Goal: Task Accomplishment & Management: Manage account settings

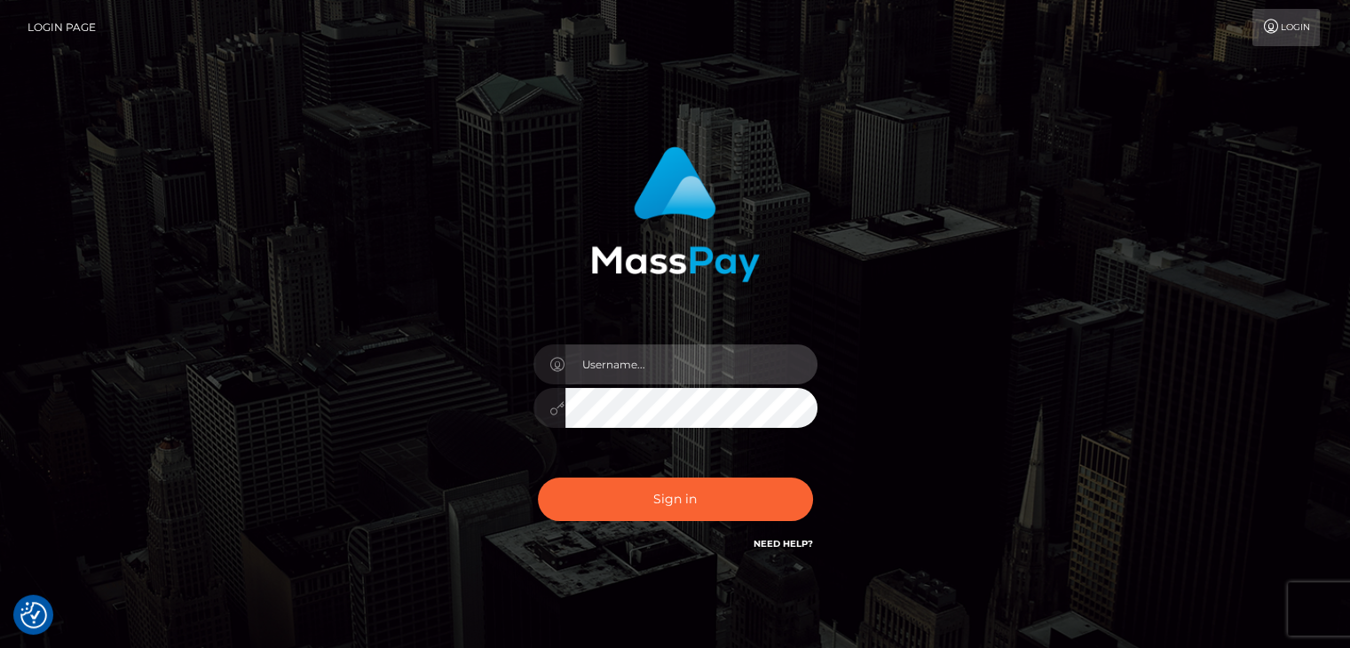
type input "[EMAIL_ADDRESS][DOMAIN_NAME]"
click at [582, 571] on form "[EMAIL_ADDRESS][DOMAIN_NAME]" at bounding box center [675, 359] width 466 height 452
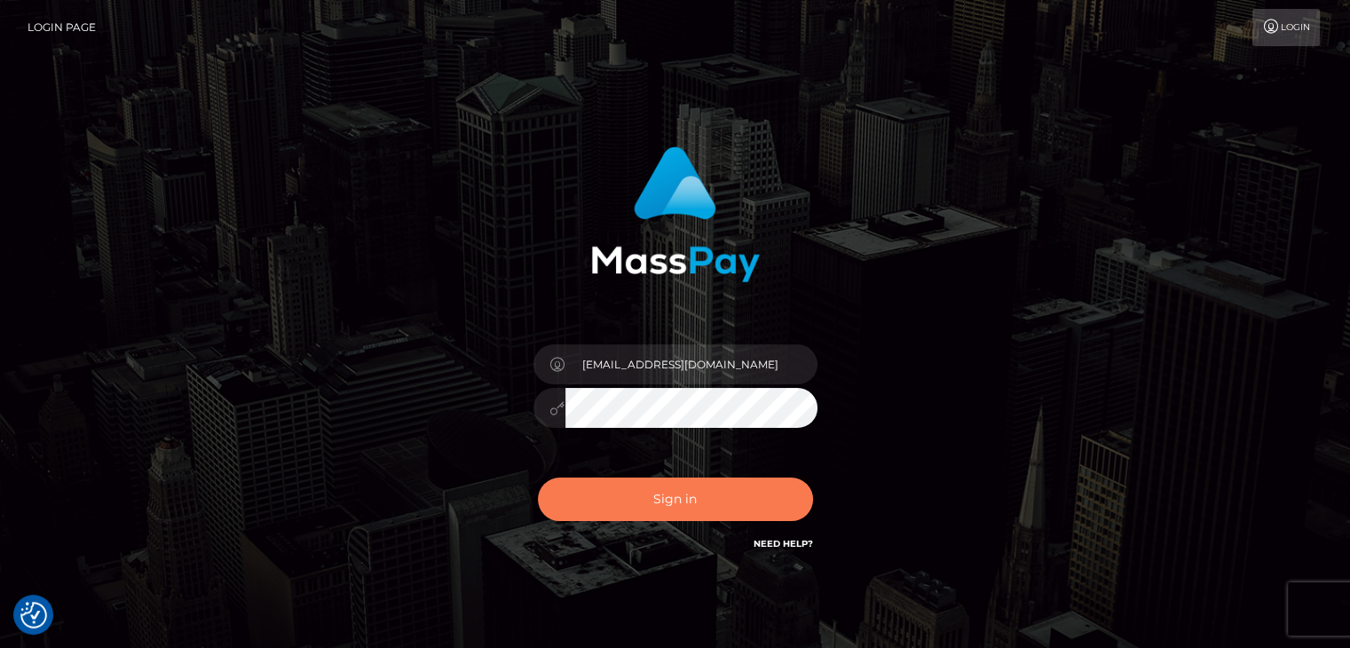
click at [630, 509] on button "Sign in" at bounding box center [675, 499] width 275 height 43
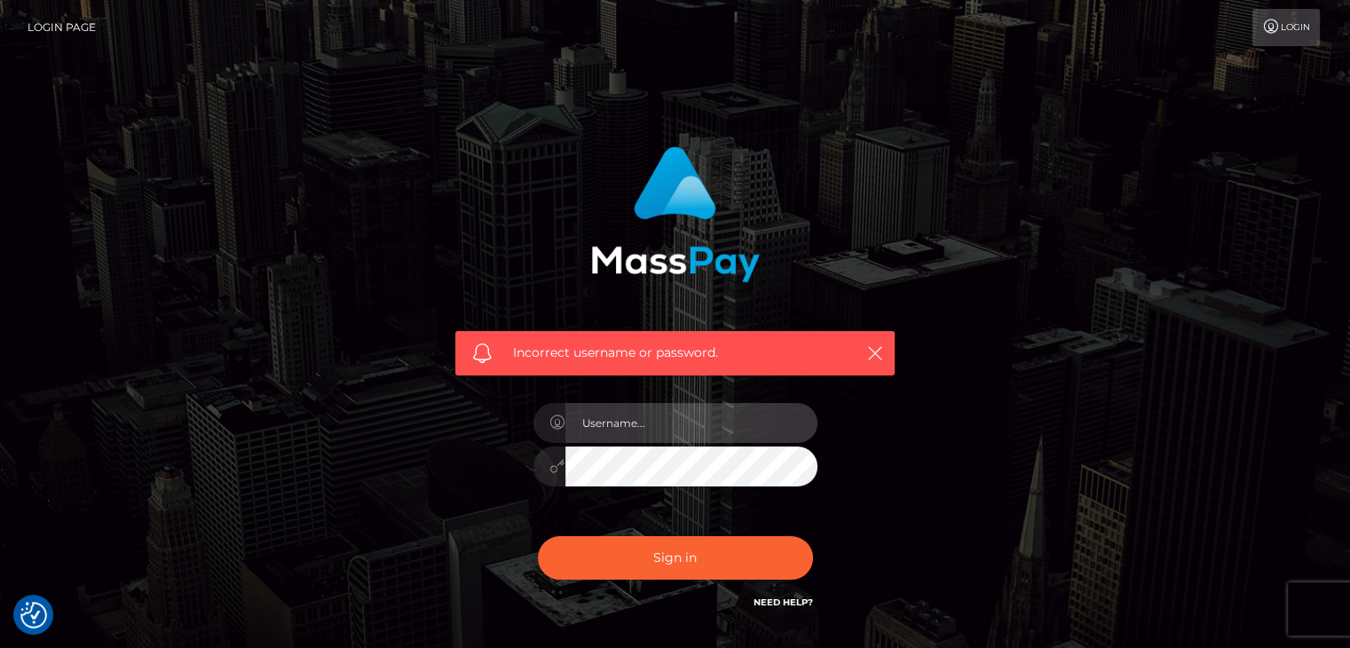
type input "[EMAIL_ADDRESS][DOMAIN_NAME]"
click at [347, 502] on div "Incorrect username or password. erick76vg@gmail.com" at bounding box center [676, 388] width 1012 height 510
click at [538, 536] on button "Sign in" at bounding box center [675, 557] width 275 height 43
type input "erick76vg@gmail.com"
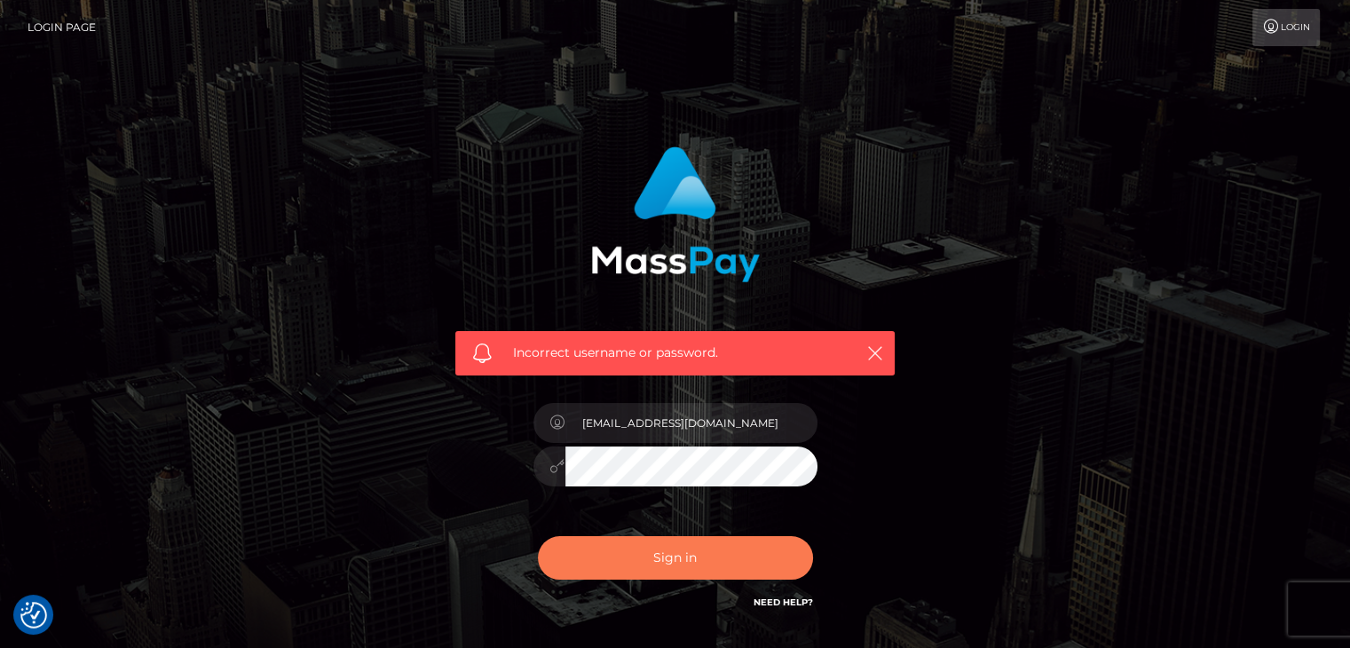
click at [648, 550] on button "Sign in" at bounding box center [675, 557] width 275 height 43
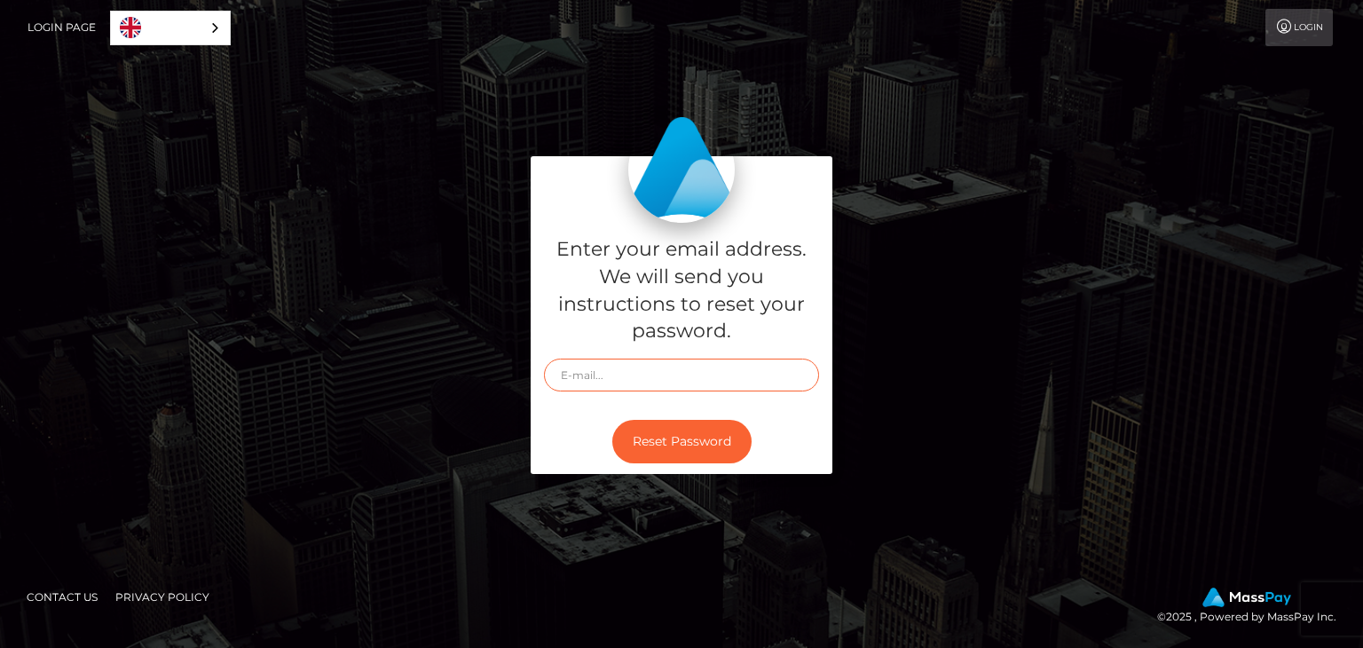
click at [638, 383] on input "text" at bounding box center [681, 375] width 275 height 33
type input "[EMAIL_ADDRESS][DOMAIN_NAME]"
click at [683, 450] on button "Reset Password" at bounding box center [681, 441] width 139 height 43
